Goal: Find specific page/section: Find specific page/section

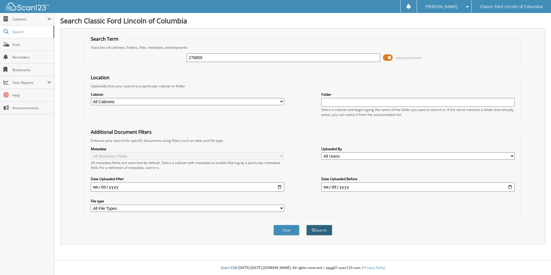
type input "276859"
click at [328, 232] on button "Search" at bounding box center [320, 230] width 26 height 11
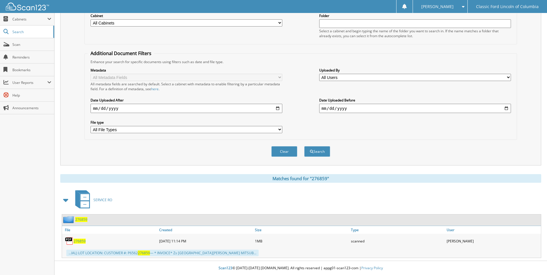
scroll to position [79, 0]
click at [77, 242] on span "276859" at bounding box center [80, 241] width 12 height 5
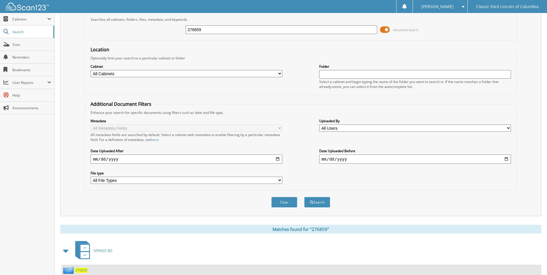
scroll to position [0, 0]
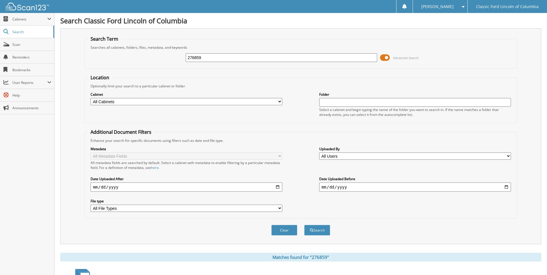
click at [201, 57] on input "276859" at bounding box center [282, 57] width 192 height 9
type input "2"
type input "270606"
click at [304, 225] on button "Search" at bounding box center [317, 230] width 26 height 11
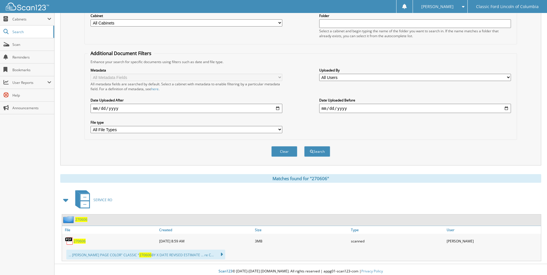
scroll to position [82, 0]
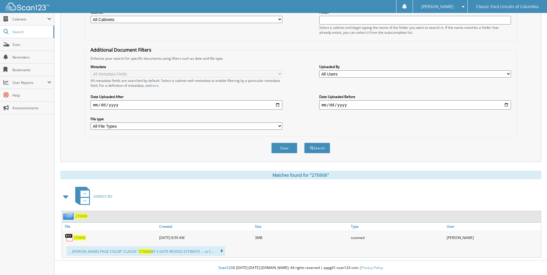
click at [82, 238] on span "270606" at bounding box center [80, 237] width 12 height 5
